Goal: Task Accomplishment & Management: Use online tool/utility

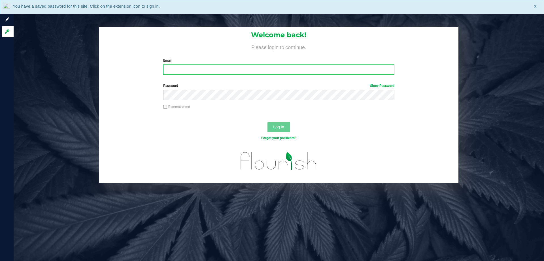
click at [238, 71] on input "Email" at bounding box center [278, 69] width 231 height 10
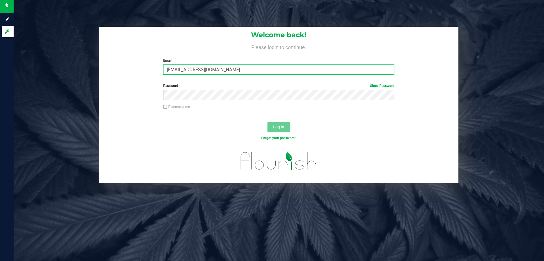
type input "[EMAIL_ADDRESS][DOMAIN_NAME]"
click at [268, 122] on button "Log In" at bounding box center [279, 127] width 23 height 10
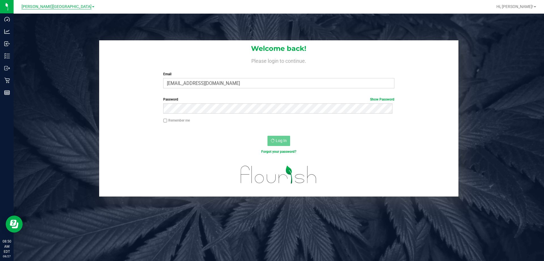
click at [53, 6] on span "[PERSON_NAME][GEOGRAPHIC_DATA]" at bounding box center [57, 6] width 70 height 5
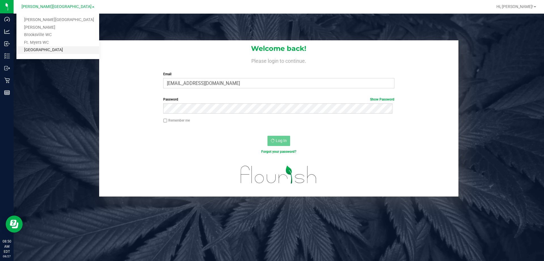
click at [58, 52] on link "[GEOGRAPHIC_DATA]" at bounding box center [57, 50] width 83 height 8
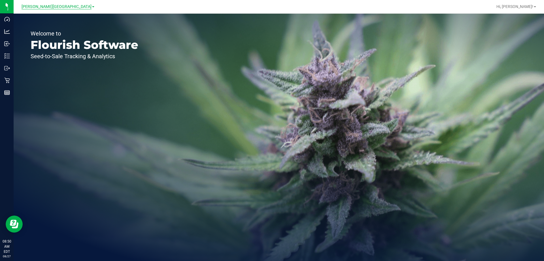
click at [57, 7] on span "[PERSON_NAME][GEOGRAPHIC_DATA]" at bounding box center [57, 6] width 70 height 5
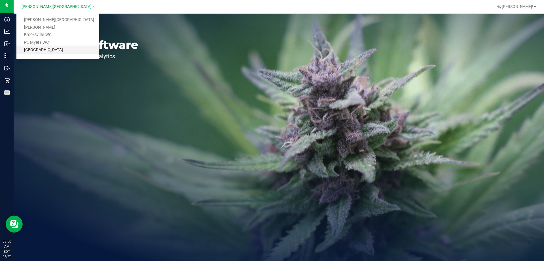
click at [56, 52] on link "[GEOGRAPHIC_DATA]" at bounding box center [57, 50] width 83 height 8
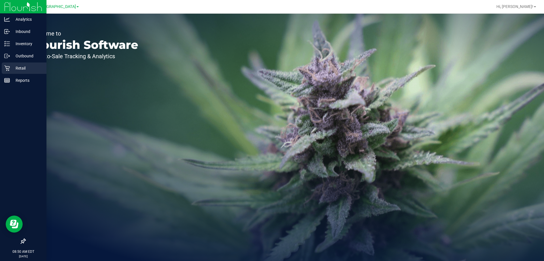
click at [12, 67] on p "Retail" at bounding box center [27, 68] width 34 height 7
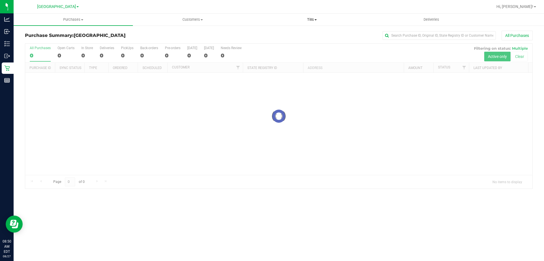
click at [310, 19] on span "Tills" at bounding box center [312, 19] width 119 height 5
click at [292, 34] on li "Manage tills" at bounding box center [311, 34] width 119 height 7
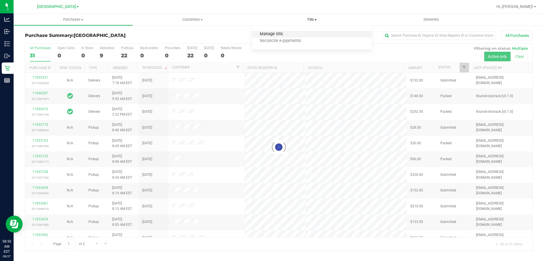
click at [278, 35] on span "Manage tills" at bounding box center [271, 34] width 38 height 5
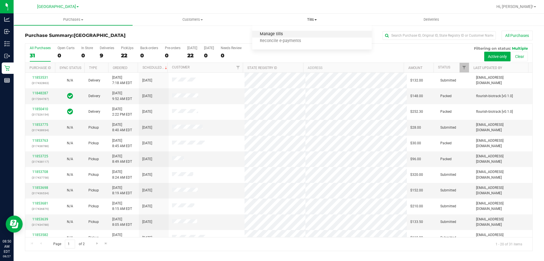
click at [268, 34] on span "Manage tills" at bounding box center [271, 34] width 38 height 5
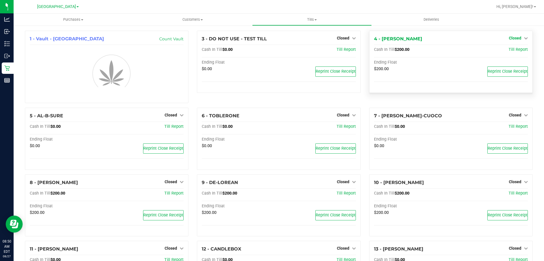
click at [511, 38] on span "Closed" at bounding box center [515, 38] width 12 height 5
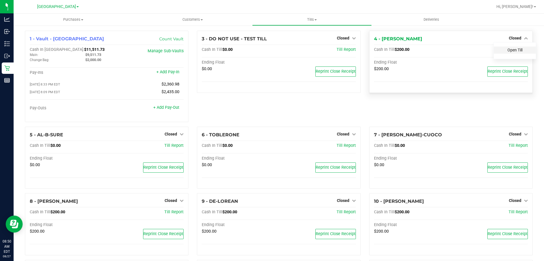
click at [508, 50] on link "Open Till" at bounding box center [515, 50] width 15 height 5
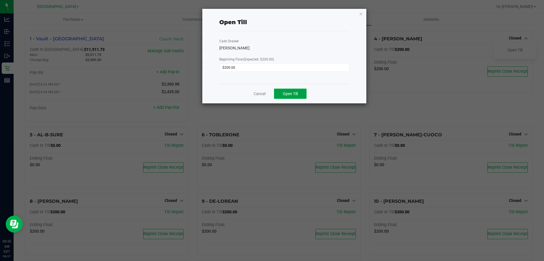
click at [300, 93] on button "Open Till" at bounding box center [290, 93] width 33 height 10
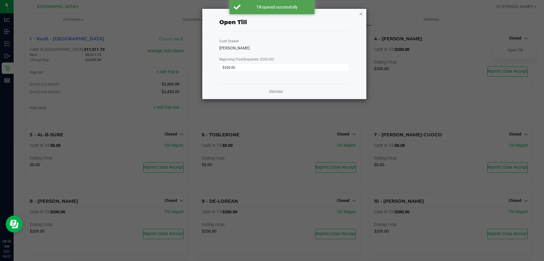
click at [363, 14] on icon "button" at bounding box center [361, 13] width 4 height 7
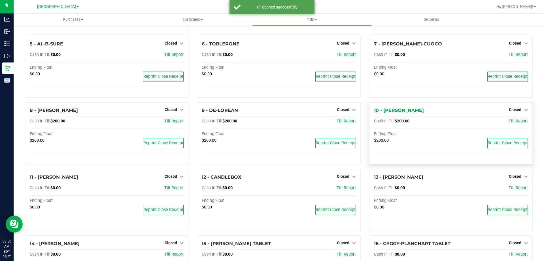
scroll to position [113, 0]
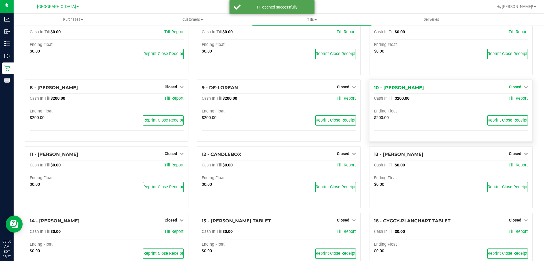
click at [512, 87] on span "Closed" at bounding box center [515, 86] width 12 height 5
click at [504, 102] on div "Open Till" at bounding box center [515, 98] width 42 height 7
click at [508, 101] on link "Open Till" at bounding box center [515, 98] width 15 height 5
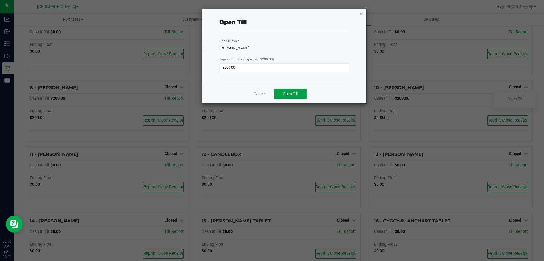
click at [301, 97] on button "Open Till" at bounding box center [290, 93] width 33 height 10
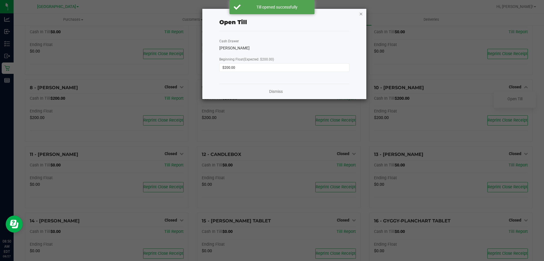
click at [360, 15] on icon "button" at bounding box center [361, 13] width 4 height 7
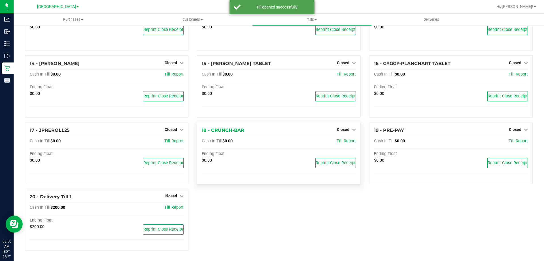
scroll to position [298, 0]
click at [175, 197] on span "Closed" at bounding box center [171, 196] width 12 height 5
click at [173, 209] on link "Open Till" at bounding box center [170, 207] width 15 height 5
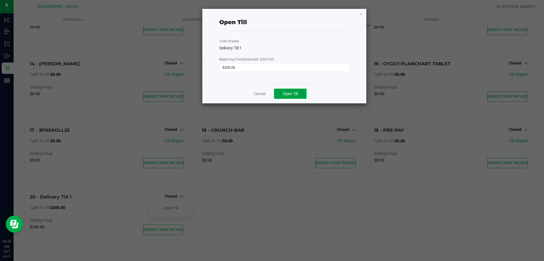
click at [286, 93] on span "Open Till" at bounding box center [290, 93] width 15 height 5
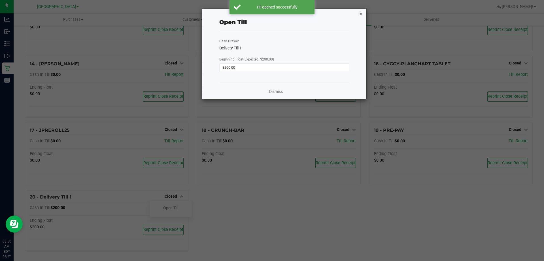
click at [360, 13] on icon "button" at bounding box center [361, 13] width 4 height 7
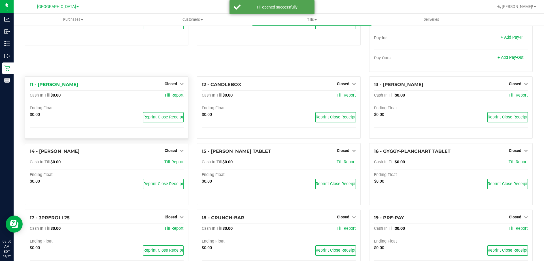
scroll to position [208, 0]
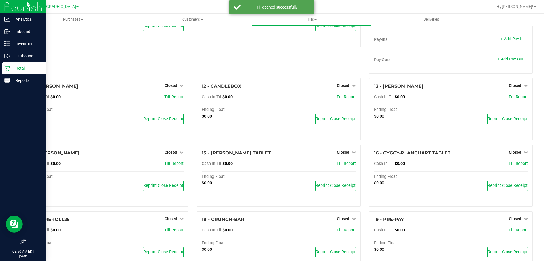
click at [7, 68] on icon at bounding box center [6, 67] width 5 height 5
